Goal: Task Accomplishment & Management: Complete application form

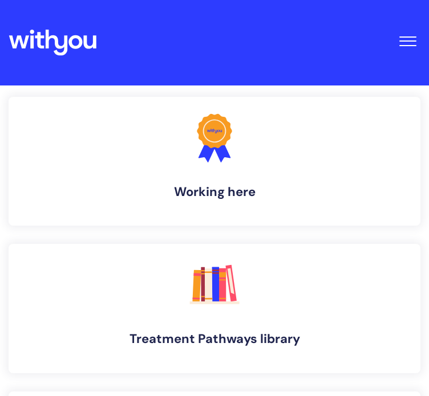
click at [414, 40] on span "Toggle Navigation" at bounding box center [407, 40] width 17 height 1
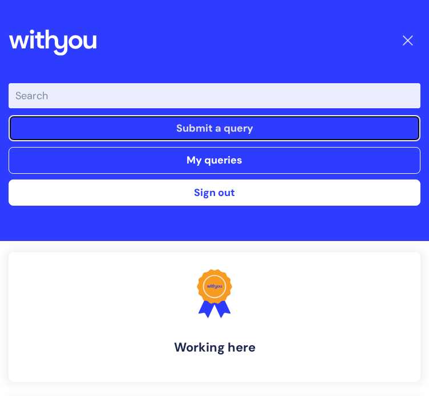
click at [191, 133] on link "Submit a query" at bounding box center [215, 128] width 412 height 26
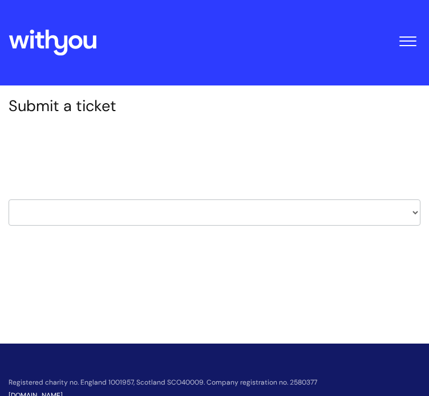
click at [206, 216] on select "HR / People IT and Support Clinical Drug Alerts Finance Accounts Data Support T…" at bounding box center [215, 213] width 412 height 26
select select "it_and_support"
click at [9, 200] on select "HR / People IT and Support Clinical Drug Alerts Finance Accounts Data Support T…" at bounding box center [215, 213] width 412 height 26
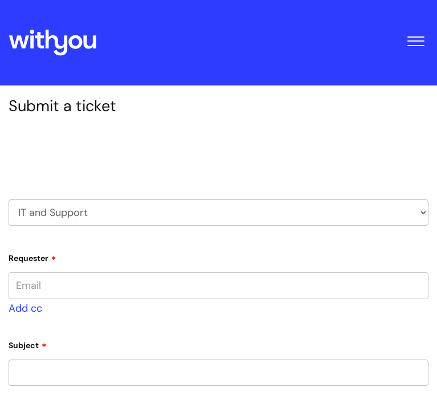
type input "[PERSON_NAME][EMAIL_ADDRESS][DOMAIN_NAME]"
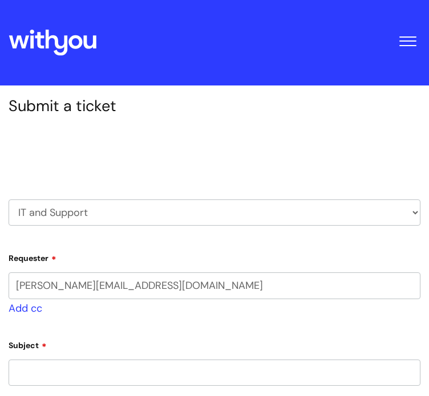
select select "80004286533"
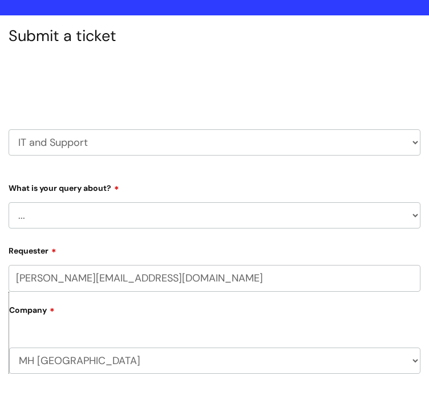
scroll to position [104, 0]
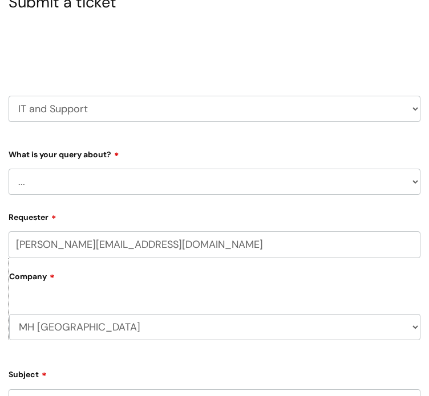
click at [388, 185] on select "... Mobile Phone Reset & MFA Accounts, Starters and Leavers IT Hardware issue I…" at bounding box center [215, 182] width 412 height 26
select select "System/software"
click at [9, 169] on select "... Mobile Phone Reset & MFA Accounts, Starters and Leavers IT Hardware issue I…" at bounding box center [215, 182] width 412 height 26
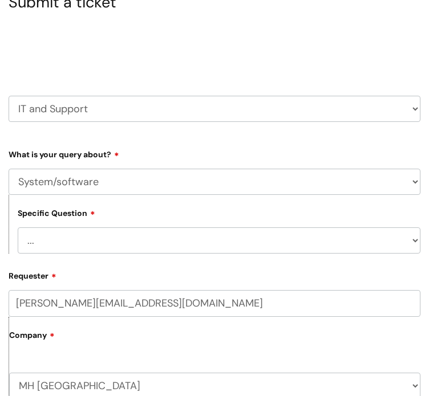
click at [279, 250] on select "... Halo PCMIS Iaptus NHS Email CJSM Email Mitel Another System Google (Workspa…" at bounding box center [219, 241] width 403 height 26
select select "Mitel"
click at [18, 228] on select "... Halo PCMIS Iaptus NHS Email CJSM Email Mitel Another System Google (Workspa…" at bounding box center [219, 241] width 403 height 26
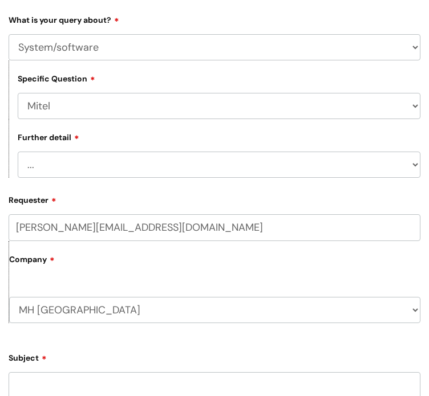
scroll to position [271, 0]
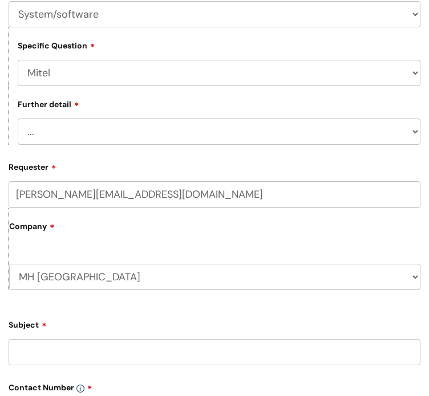
click at [362, 134] on select "... I’ve got an issue or I think I’ve found a fault." at bounding box center [219, 132] width 403 height 26
select select "I’ve got an issue or I think I’ve found a fault."
click at [18, 119] on select "... I’ve got an issue or I think I’ve found a fault." at bounding box center [219, 132] width 403 height 26
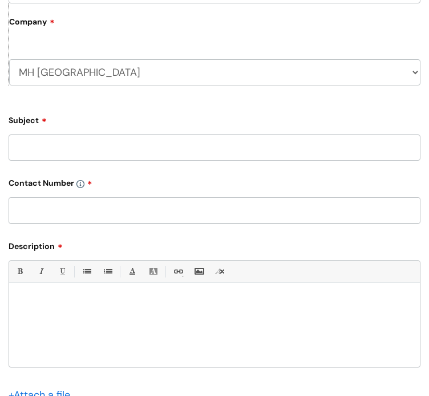
scroll to position [505, 0]
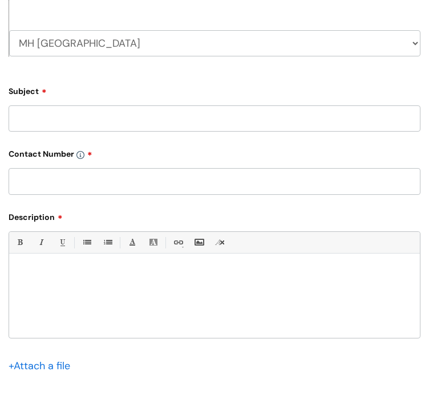
click at [290, 120] on input "Subject" at bounding box center [215, 119] width 412 height 26
click at [212, 313] on div at bounding box center [214, 299] width 411 height 79
click at [71, 274] on p "Hello," at bounding box center [215, 273] width 394 height 10
click at [164, 294] on p "Mitel is asking for an authentication key" at bounding box center [215, 294] width 394 height 10
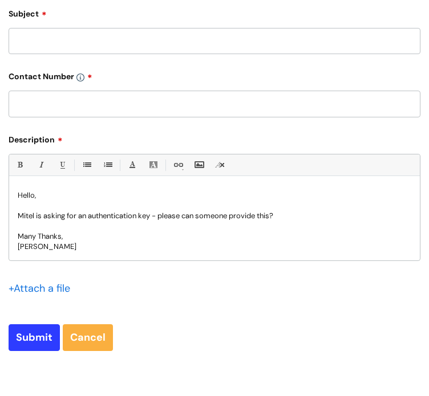
scroll to position [584, 0]
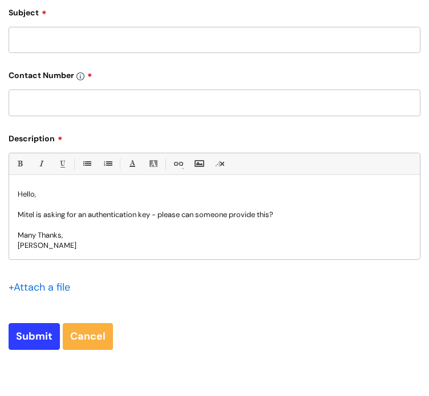
click at [37, 214] on p "Mitel is asking for an authentication key - please can someone provide this?" at bounding box center [215, 215] width 394 height 10
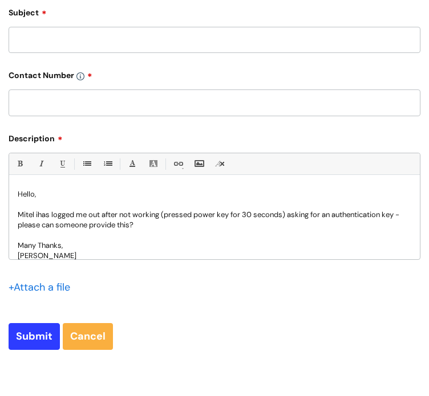
click at [39, 214] on p "Mitel ihas logged me out after not working (pressed power key for 30 seconds) a…" at bounding box center [215, 220] width 394 height 21
click at [283, 217] on p "Mitel has logged me out after not working (pressed power key for 30 seconds) as…" at bounding box center [215, 220] width 394 height 21
click at [244, 275] on div "Bold (Ctrl-B) Italic (Ctrl-I) Underline(Ctrl-U) • Unordered List (Ctrl-Shift-7)…" at bounding box center [215, 232] width 412 height 159
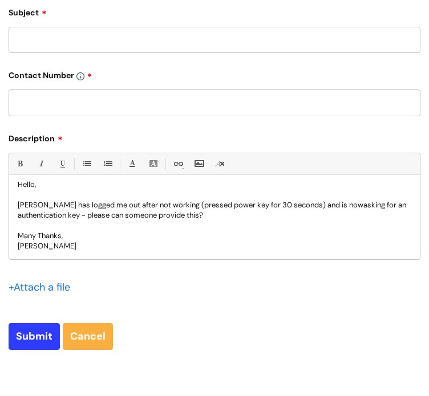
scroll to position [0, 0]
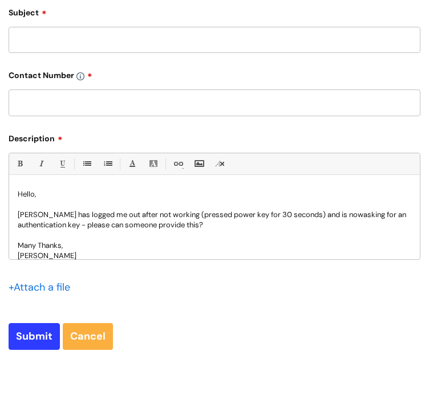
click at [95, 102] on input "text" at bounding box center [215, 103] width 412 height 26
paste input "07974 097644"
type input "07974 097644"
click at [89, 40] on input "Subject" at bounding box center [215, 40] width 412 height 26
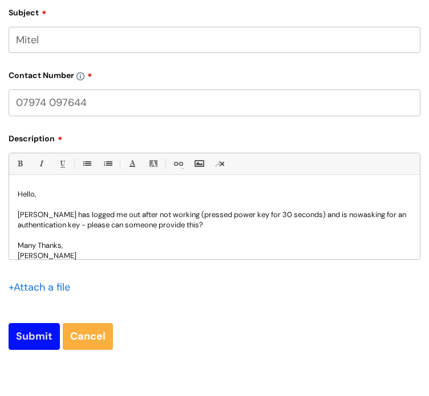
type input "Mitel"
click at [26, 330] on input "Submit" at bounding box center [34, 336] width 51 height 26
type input "Please Wait..."
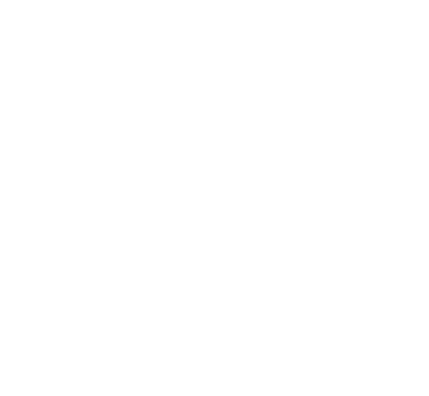
select select "System/software"
select select "Mitel"
select select "I’ve got an issue or I think I’ve found a fault."
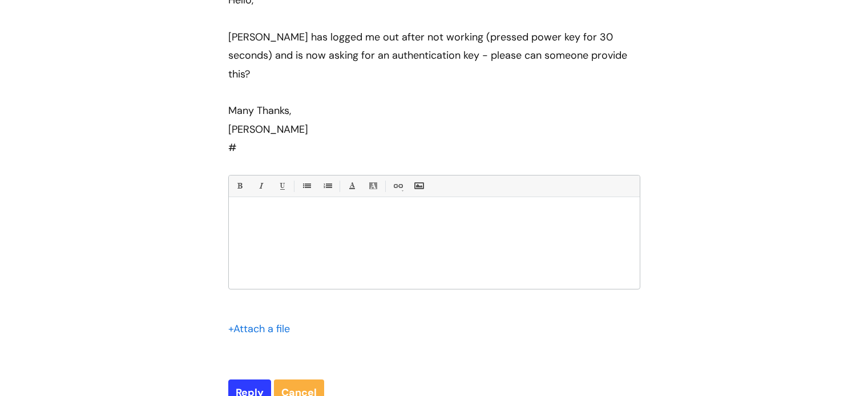
scroll to position [276, 0]
